Goal: Find specific page/section: Find specific page/section

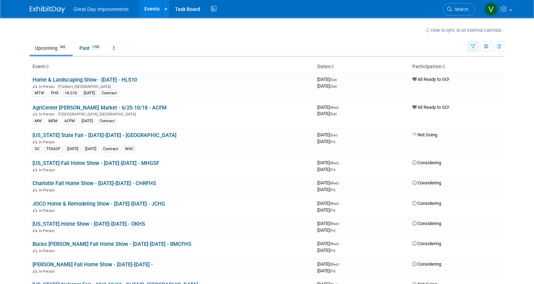
click at [479, 43] on button "button" at bounding box center [473, 46] width 11 height 10
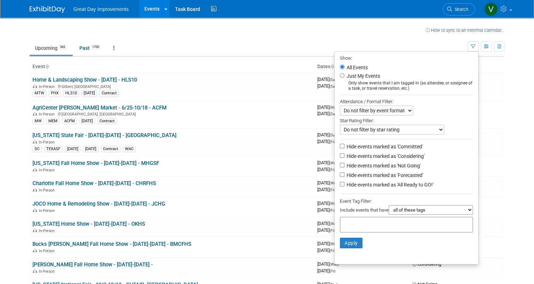
click at [372, 229] on div at bounding box center [406, 225] width 133 height 16
click at [411, 243] on ul "PNW" at bounding box center [390, 238] width 99 height 13
type input "pnw"
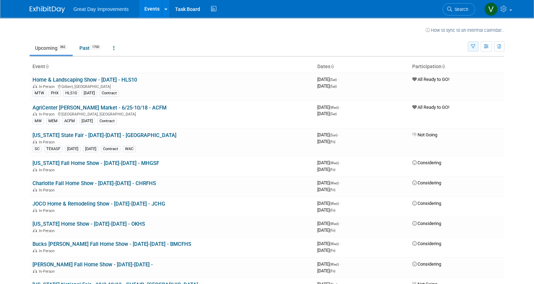
click at [475, 43] on button "button" at bounding box center [473, 46] width 11 height 10
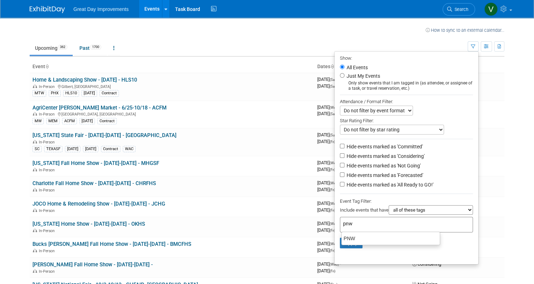
click at [358, 223] on input "pnw" at bounding box center [392, 223] width 99 height 7
click at [357, 235] on div "PNW" at bounding box center [390, 238] width 99 height 10
type input "PNW"
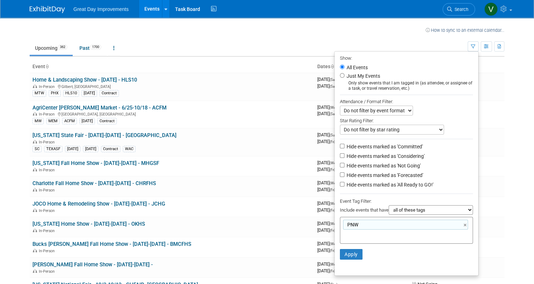
click at [429, 210] on select "all of these tags any one of these tags only and exactly these specific tags" at bounding box center [431, 210] width 84 height 10
select select "any"
click at [392, 205] on select "all of these tags any one of these tags only and exactly these specific tags" at bounding box center [431, 210] width 84 height 10
click at [357, 251] on button "Apply" at bounding box center [351, 254] width 23 height 11
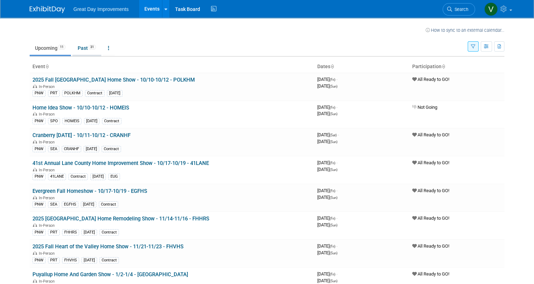
click at [82, 42] on link "Past 31" at bounding box center [86, 47] width 29 height 13
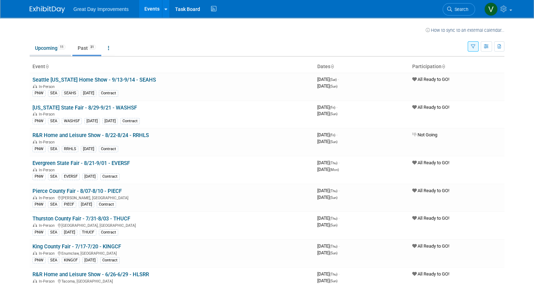
click at [44, 48] on link "Upcoming 11" at bounding box center [50, 47] width 41 height 13
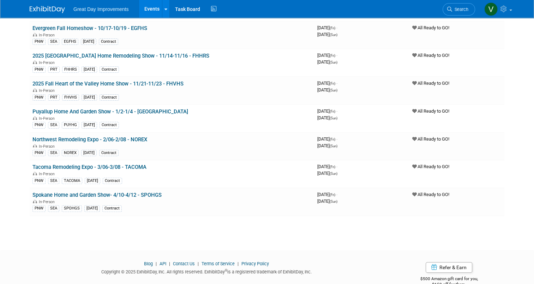
scroll to position [175, 0]
